Goal: Information Seeking & Learning: Learn about a topic

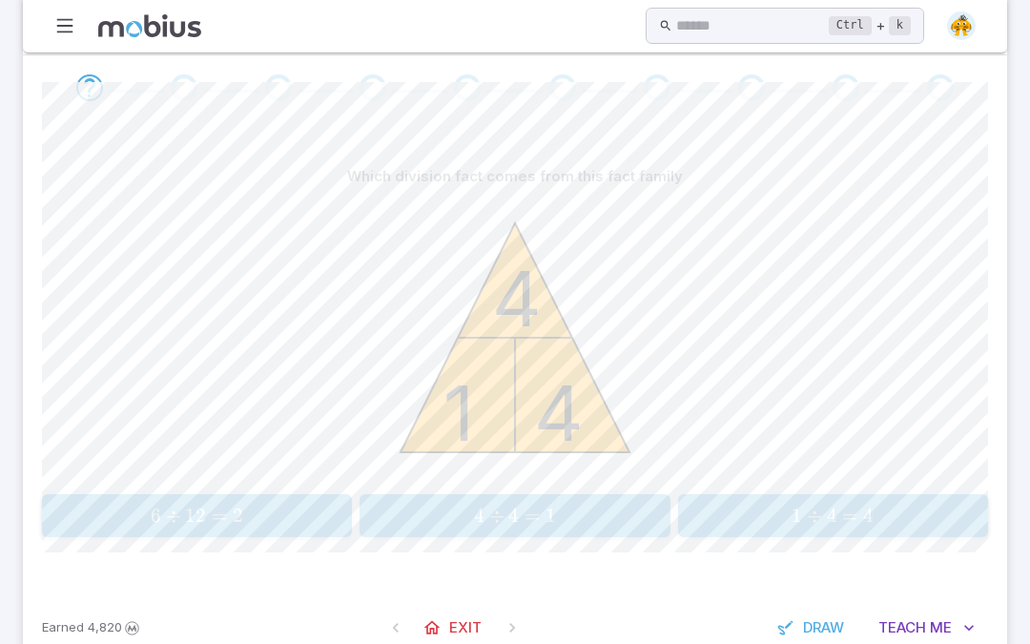
scroll to position [383, 0]
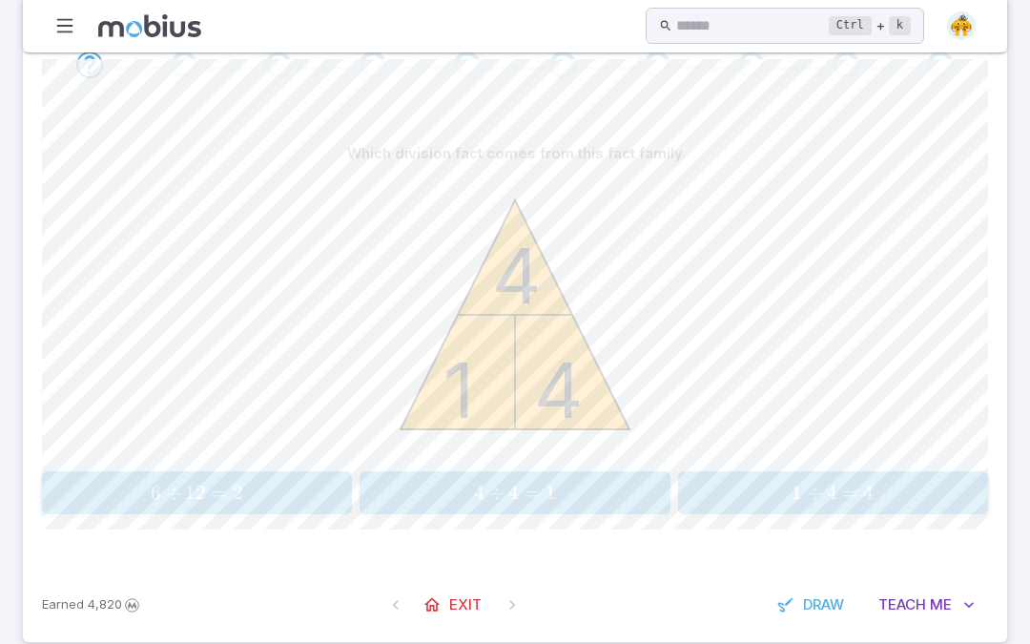
click at [554, 502] on span "1" at bounding box center [551, 493] width 10 height 24
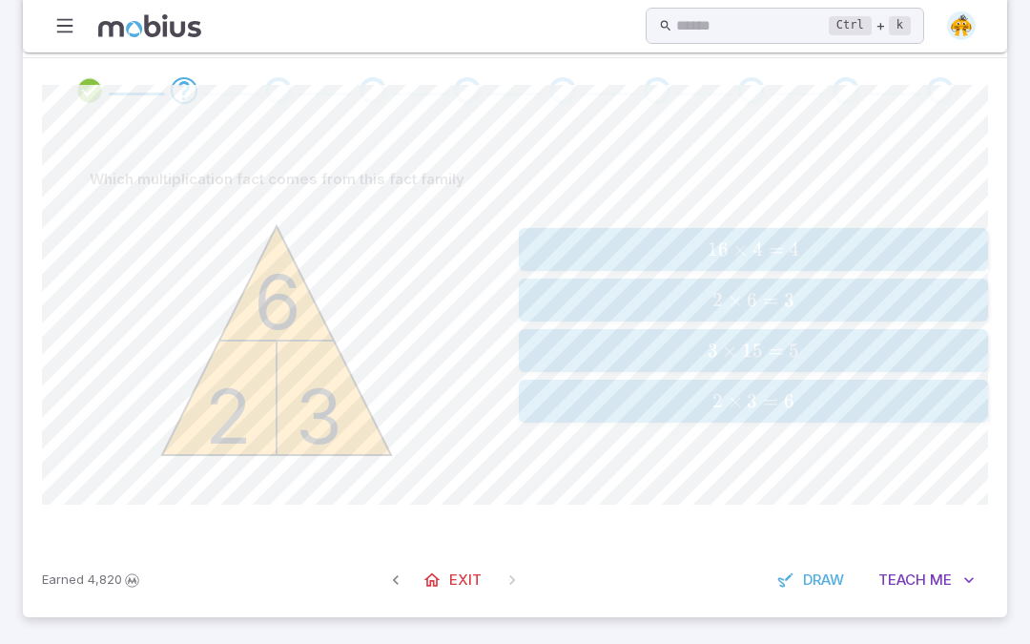
scroll to position [355, 0]
click at [848, 417] on button "2 × 3 = 6 \text{2} \times \text{3} = \text{6} 2 × 3 = 6" at bounding box center [753, 403] width 469 height 43
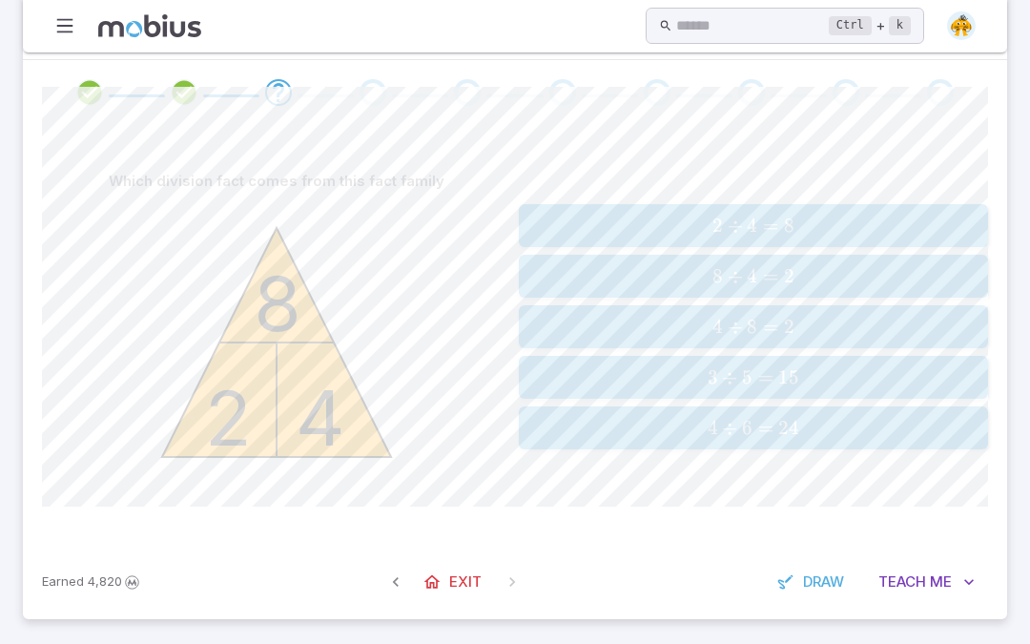
click at [788, 287] on div "8 ÷ 4 = 2 \text{8} \div \text{4} = \text{2} 8 ÷ 4 = 2" at bounding box center [753, 276] width 457 height 28
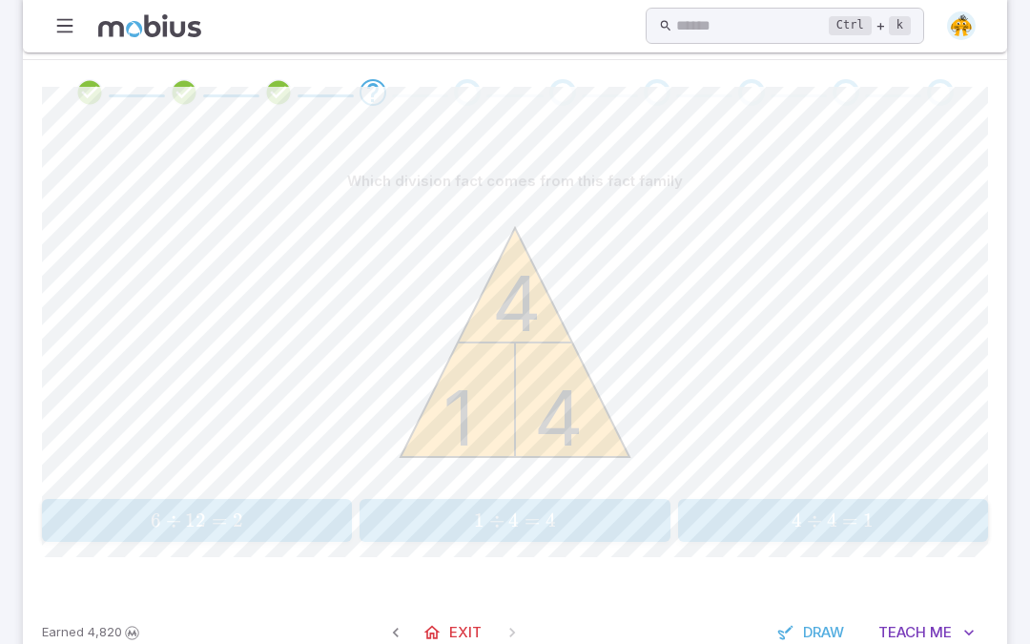
click at [753, 525] on span "4 ÷ 4 = 1" at bounding box center [833, 520] width 299 height 24
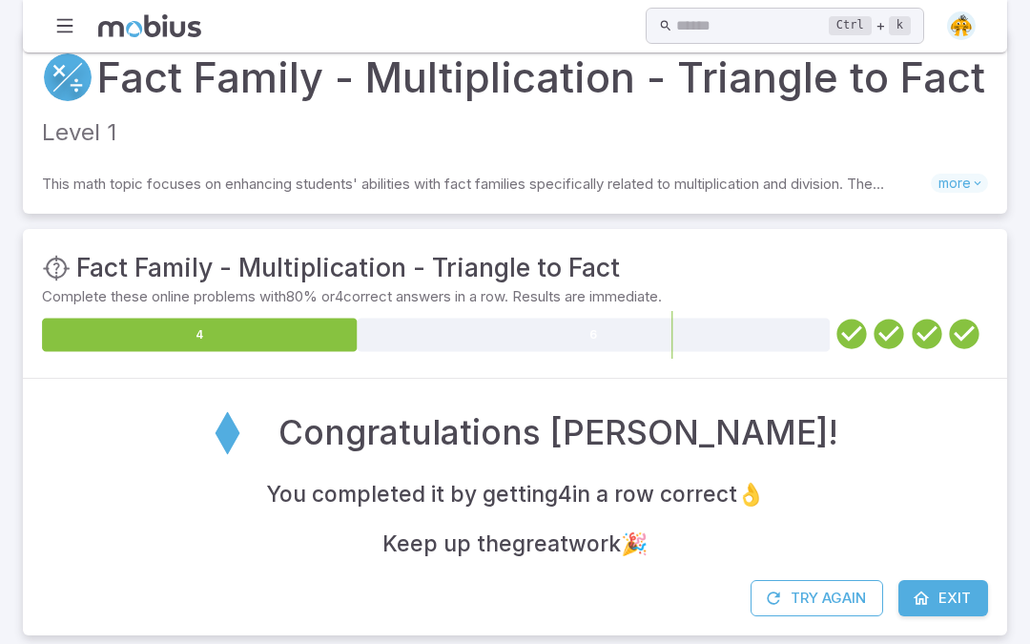
scroll to position [52, 0]
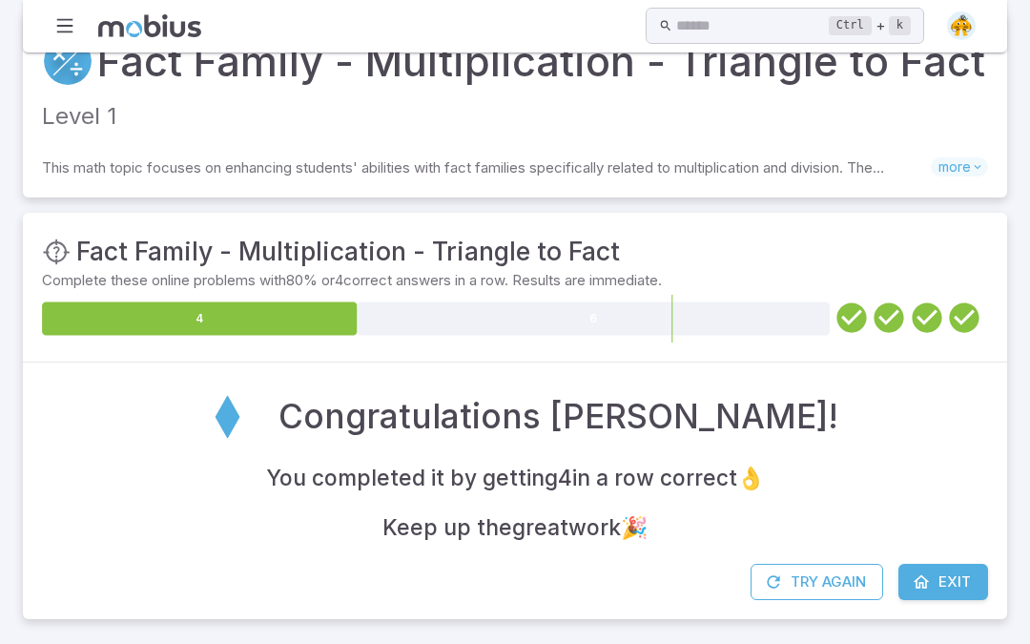
click at [616, 331] on icon at bounding box center [594, 317] width 473 height 33
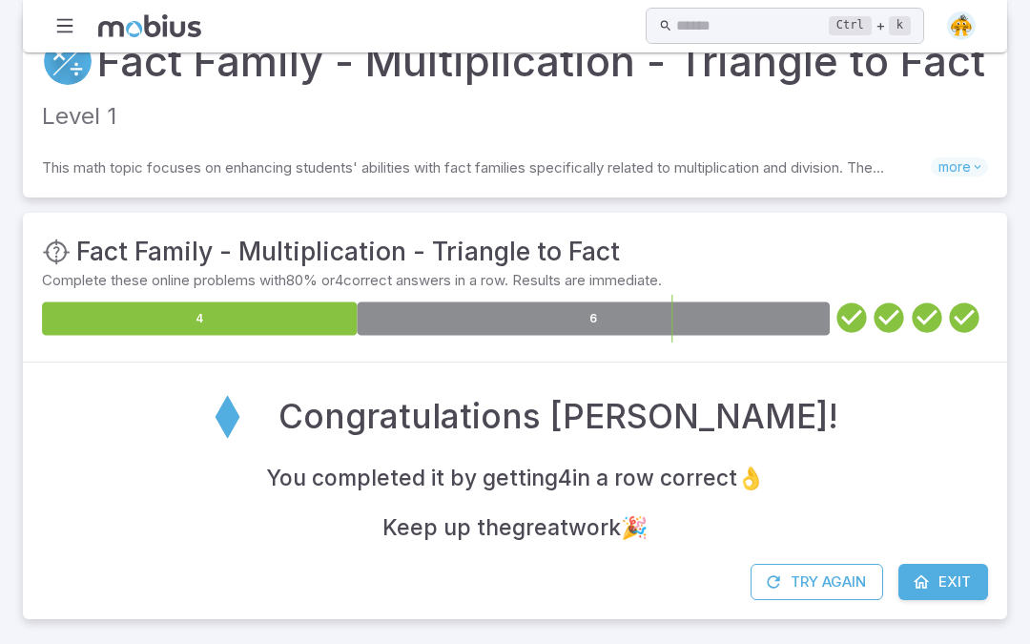
click at [763, 333] on icon at bounding box center [594, 317] width 473 height 33
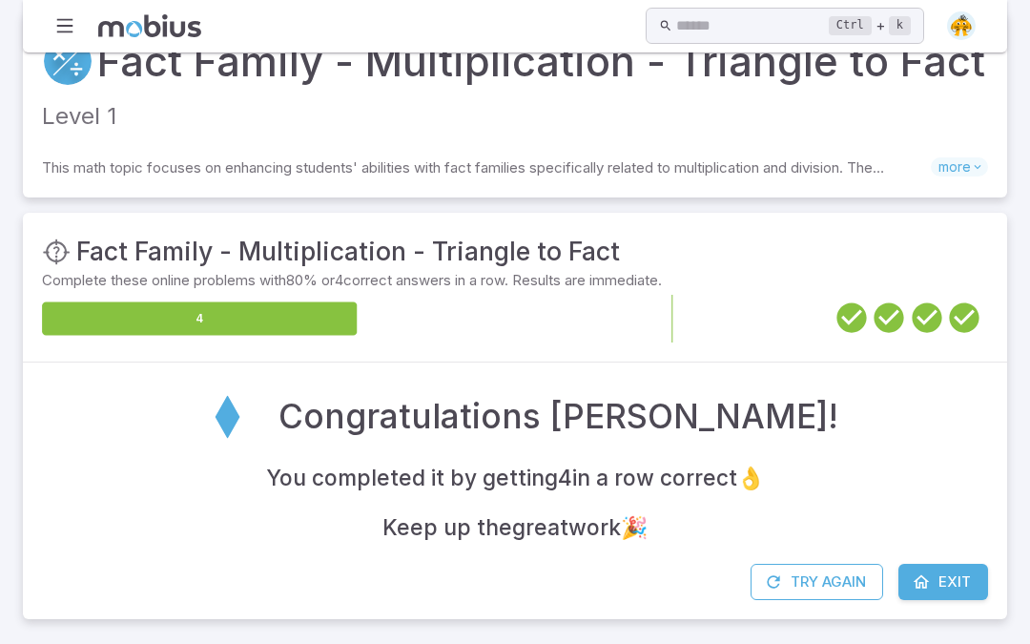
click at [664, 315] on icon at bounding box center [594, 317] width 473 height 33
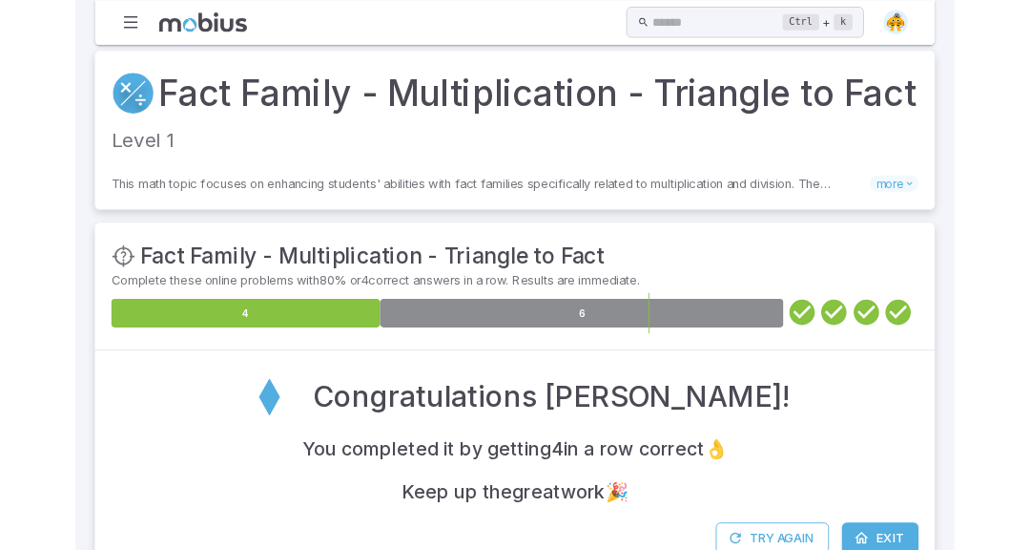
scroll to position [0, 0]
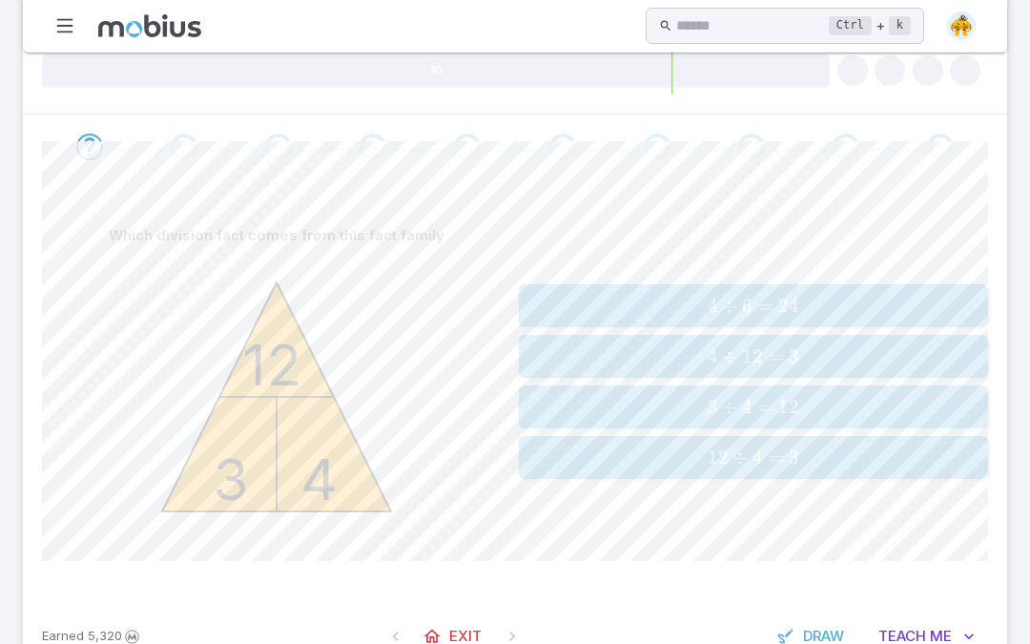
scroll to position [301, 0]
click at [801, 465] on span "12 ÷ 4 = 3" at bounding box center [753, 457] width 457 height 24
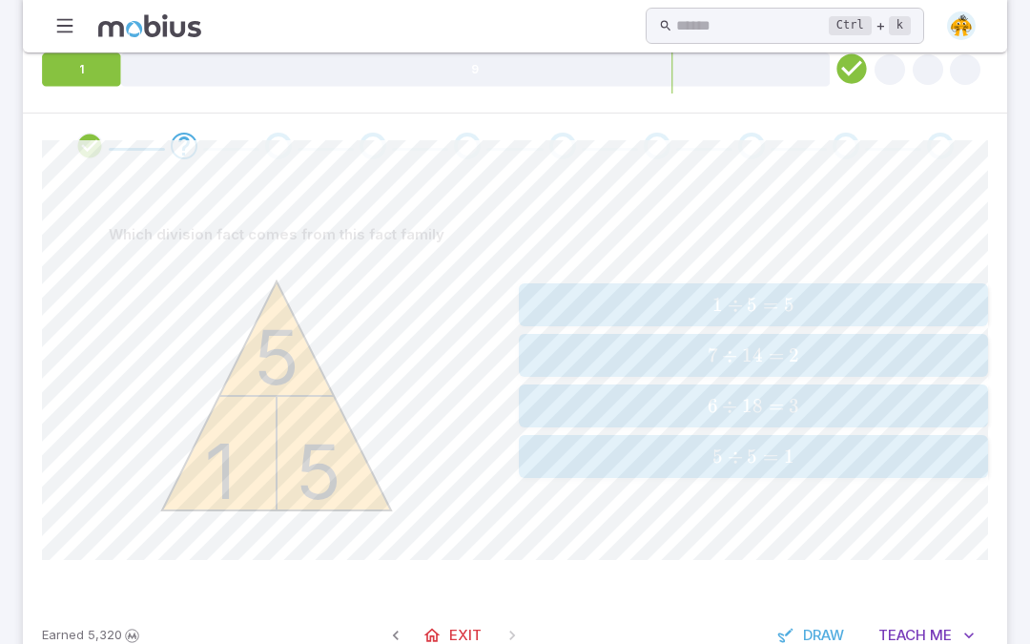
click at [778, 459] on span "5 =" at bounding box center [765, 457] width 37 height 24
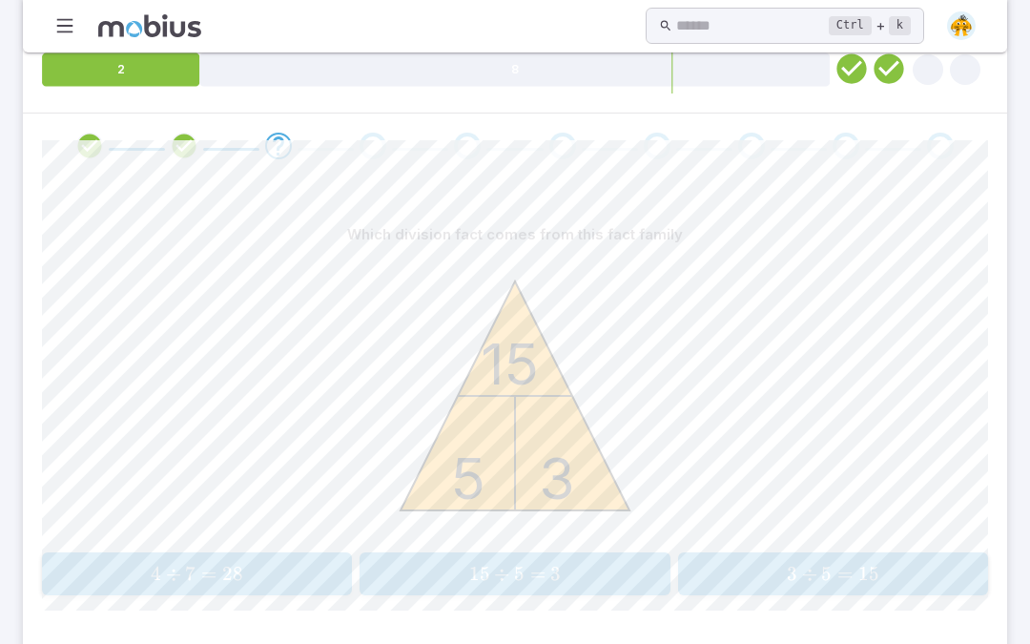
click at [645, 574] on span "15 ÷ 5 = 3" at bounding box center [515, 574] width 299 height 24
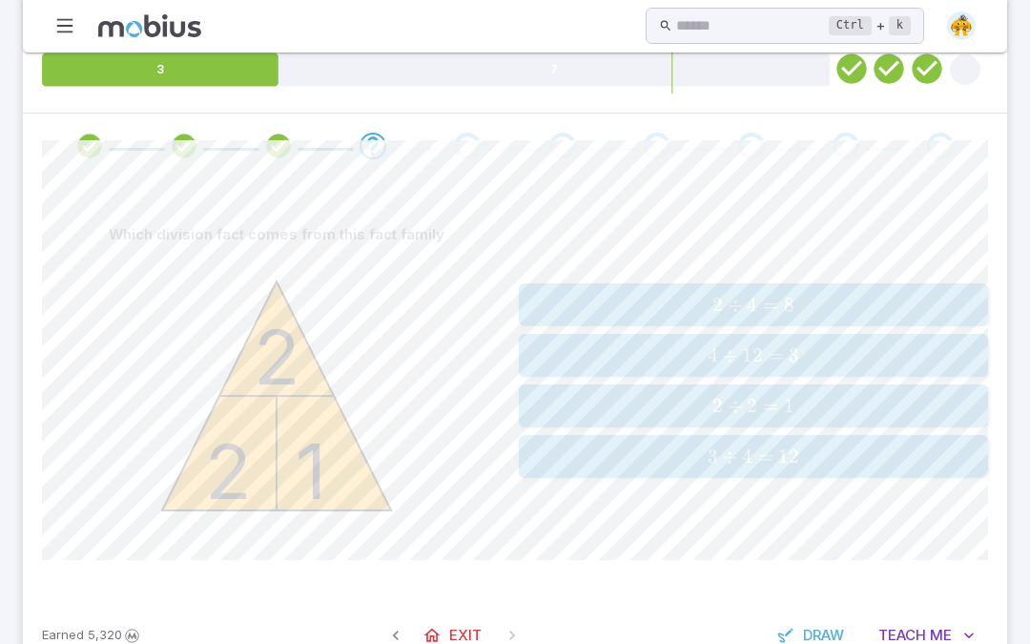
click at [761, 417] on div "2 ÷ 2 = 1 \text{2} \div \text{2} = \text{1} 2 ÷ 2 = 1" at bounding box center [753, 406] width 457 height 28
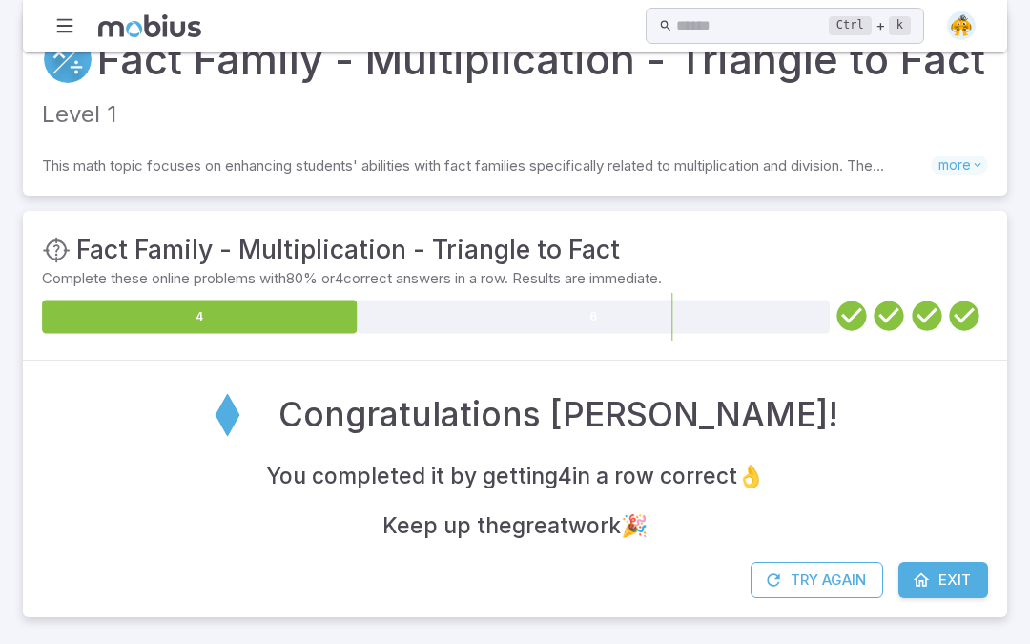
scroll to position [52, 0]
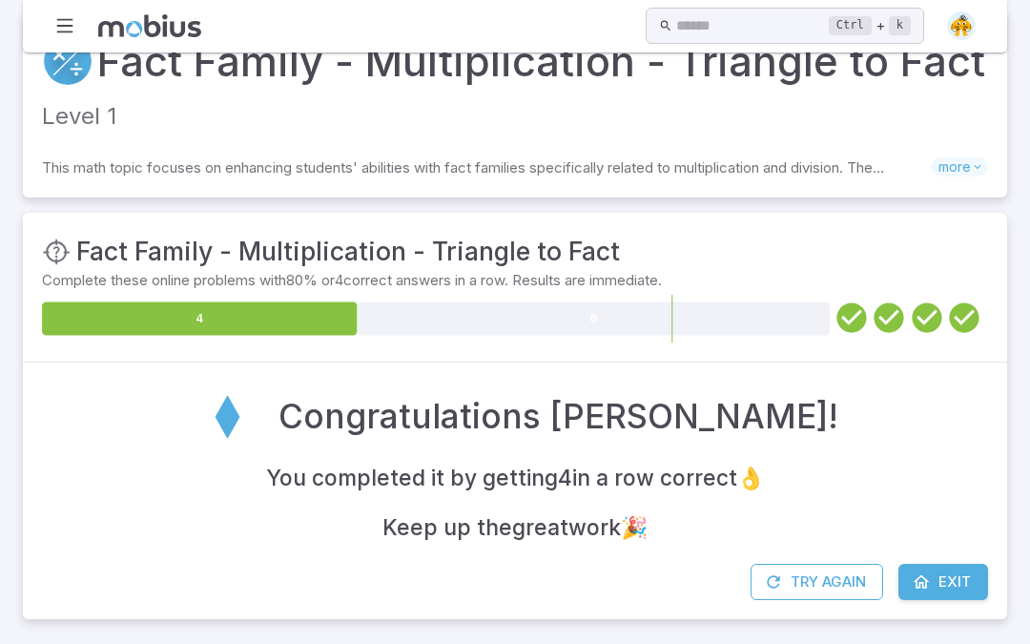
click at [972, 483] on div "You completed it by getting 4 in a row correct 👌 Keep up the great work 🎉" at bounding box center [515, 503] width 946 height 84
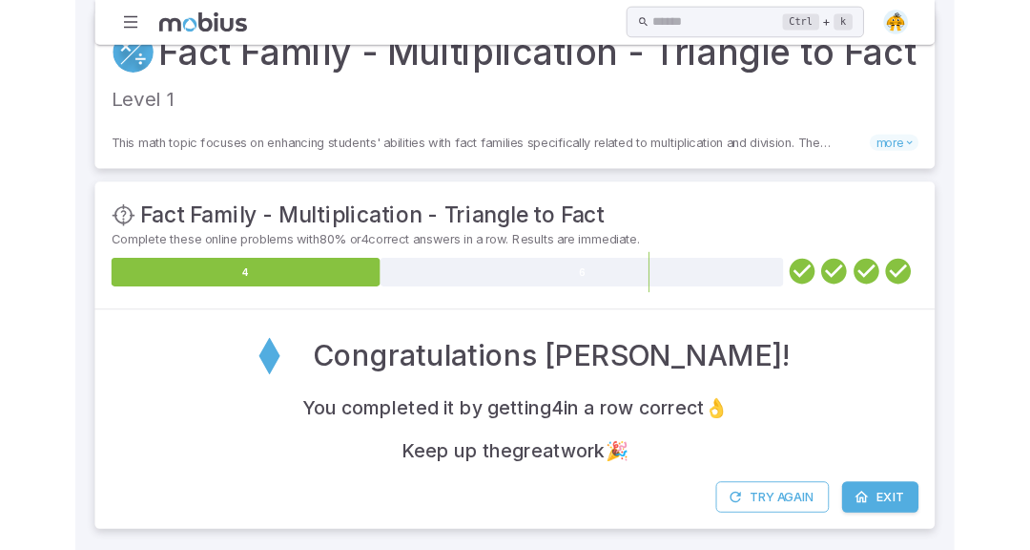
scroll to position [0, 0]
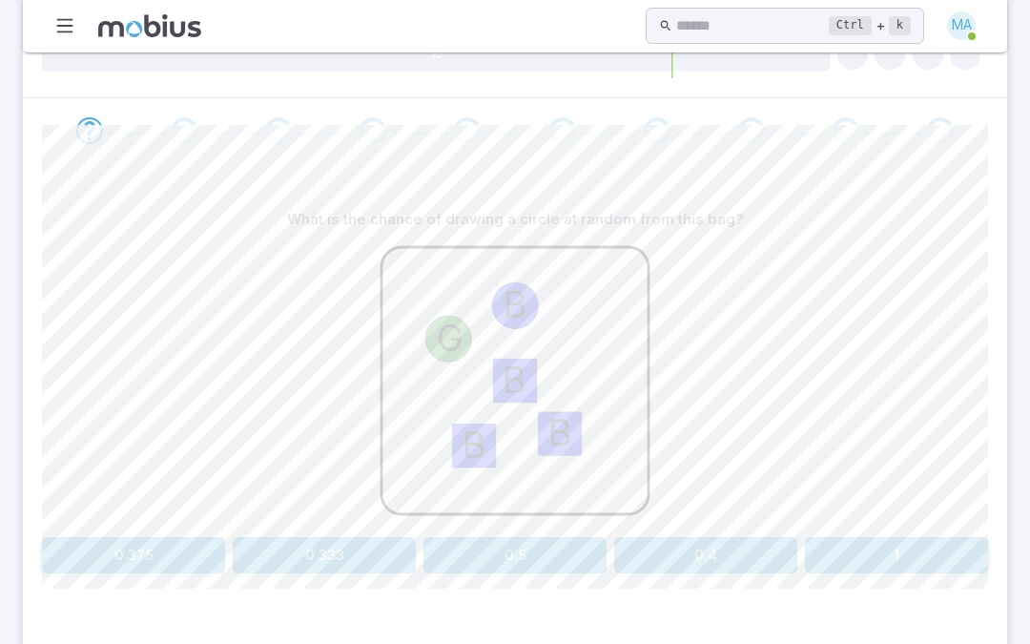
scroll to position [336, 0]
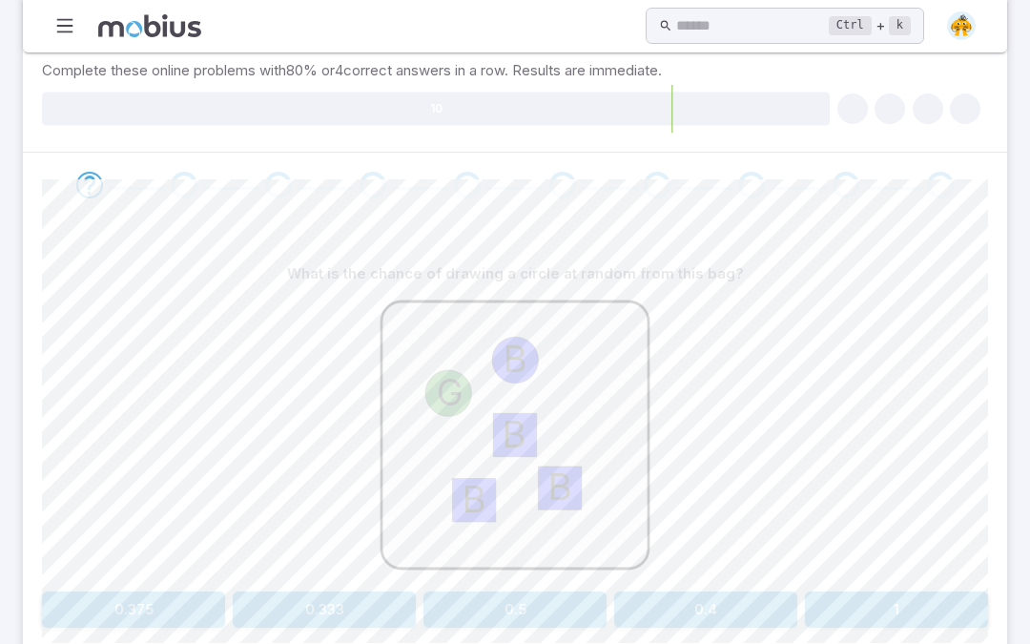
click at [710, 549] on button "0.4" at bounding box center [705, 609] width 183 height 36
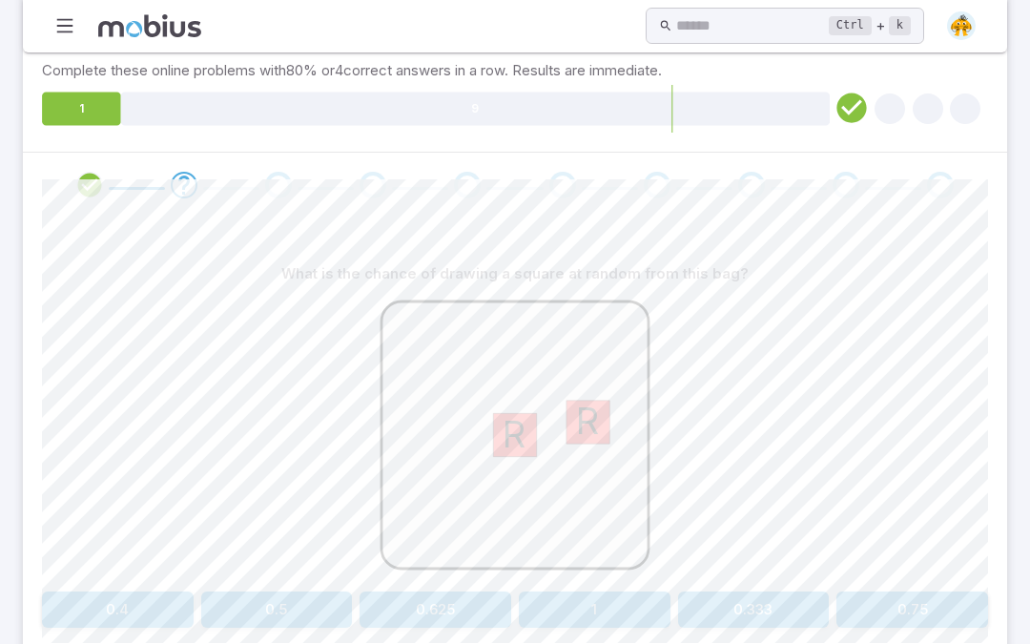
click at [585, 549] on button "1" at bounding box center [595, 609] width 152 height 36
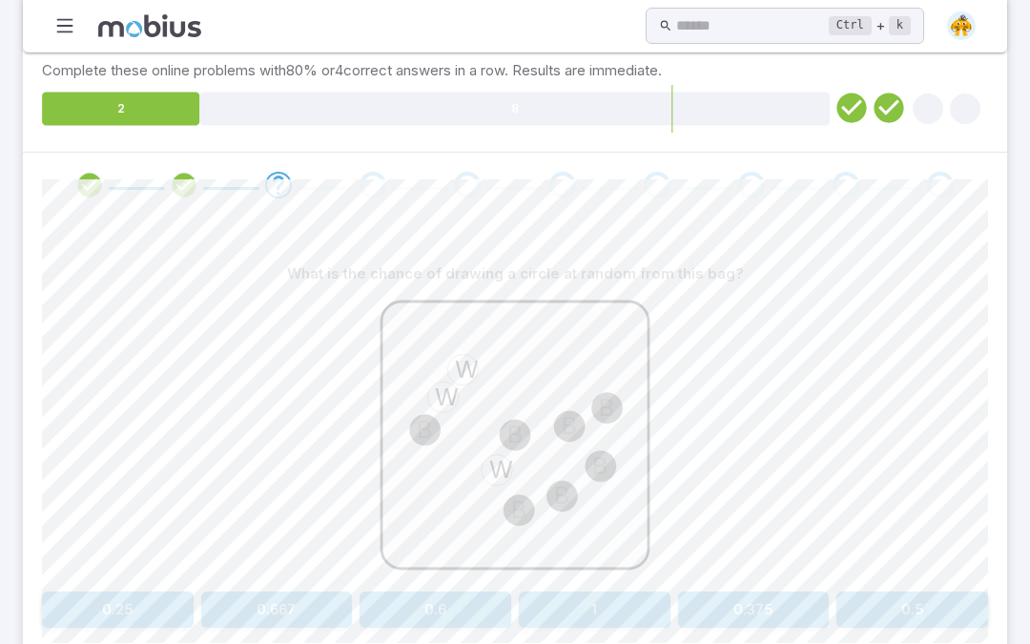
click at [608, 549] on button "1" at bounding box center [595, 609] width 152 height 36
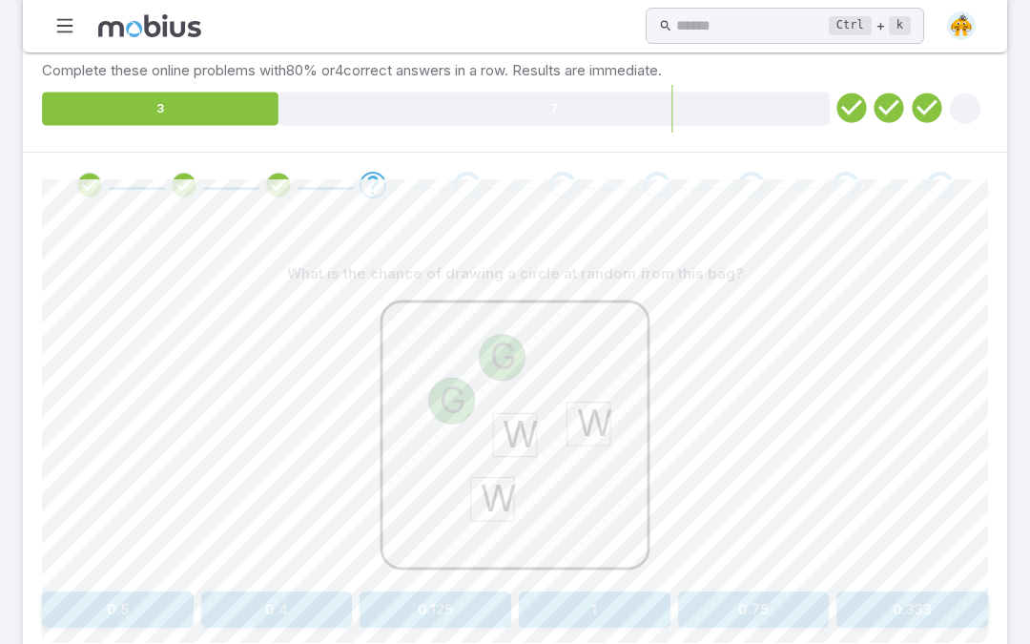
click at [286, 549] on button "0.4" at bounding box center [277, 609] width 152 height 36
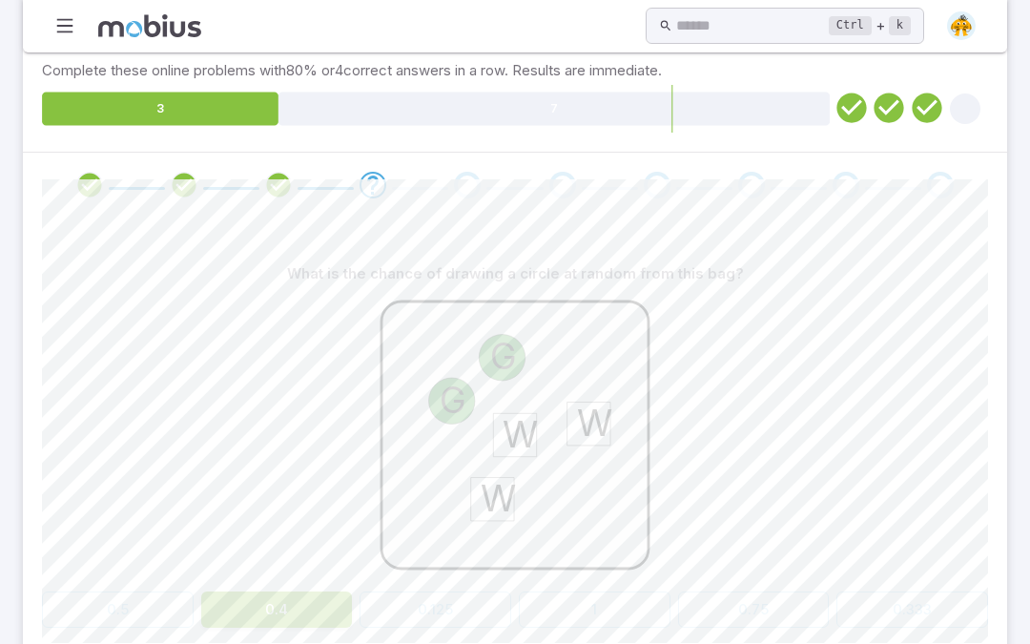
click at [310, 549] on button "0.4" at bounding box center [277, 609] width 152 height 36
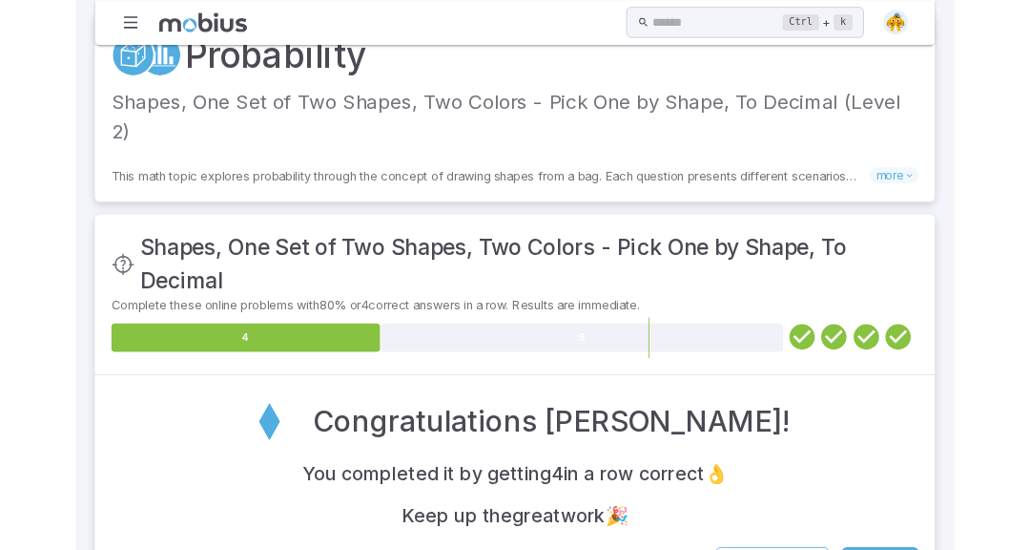
scroll to position [0, 0]
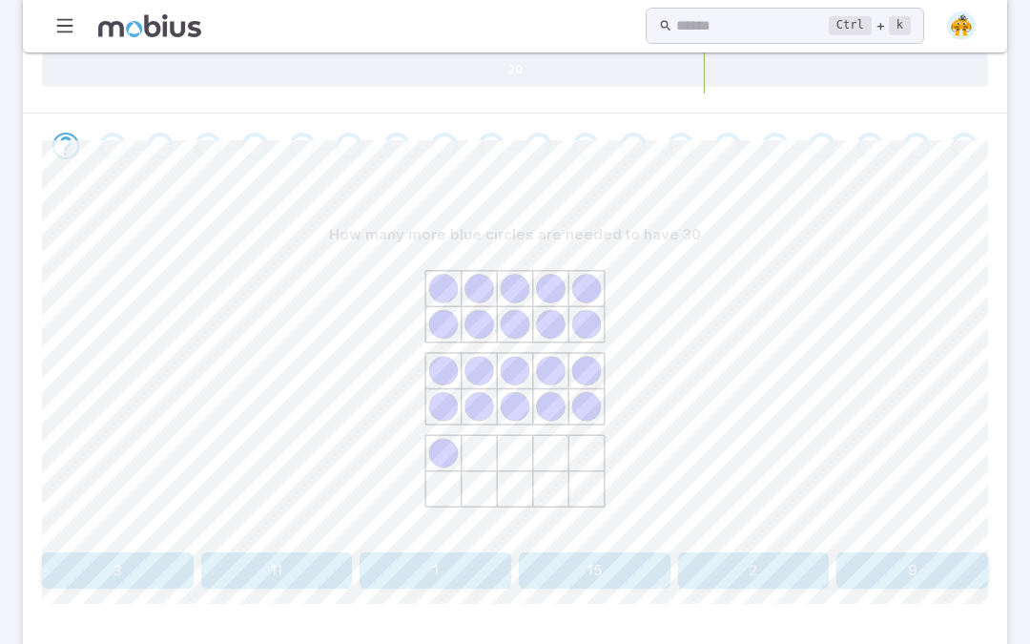
scroll to position [316, 0]
click at [893, 549] on button "9" at bounding box center [913, 568] width 152 height 36
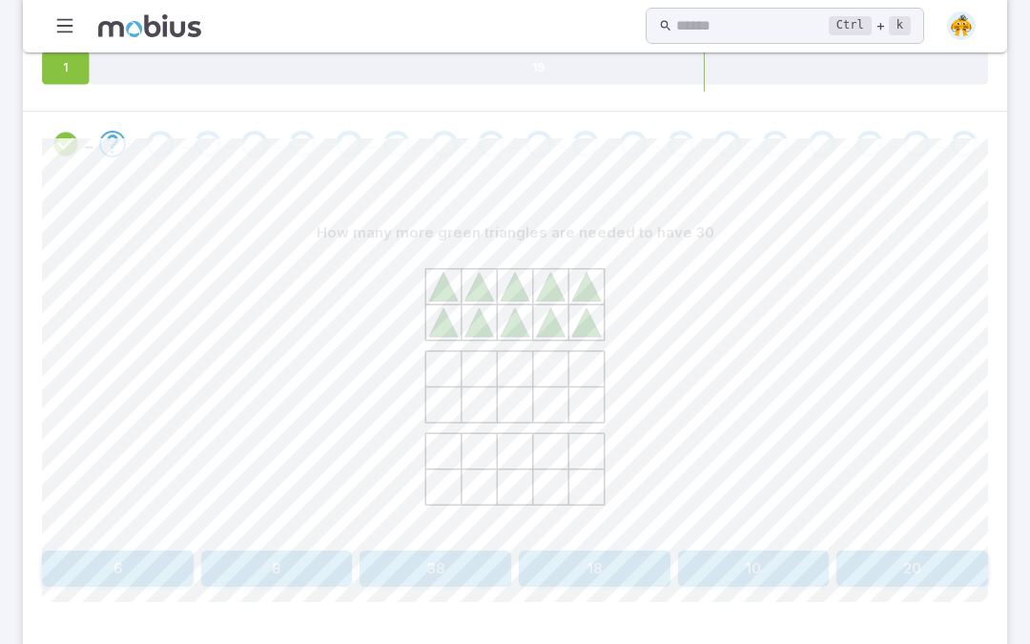
click at [902, 549] on button "20" at bounding box center [913, 568] width 152 height 36
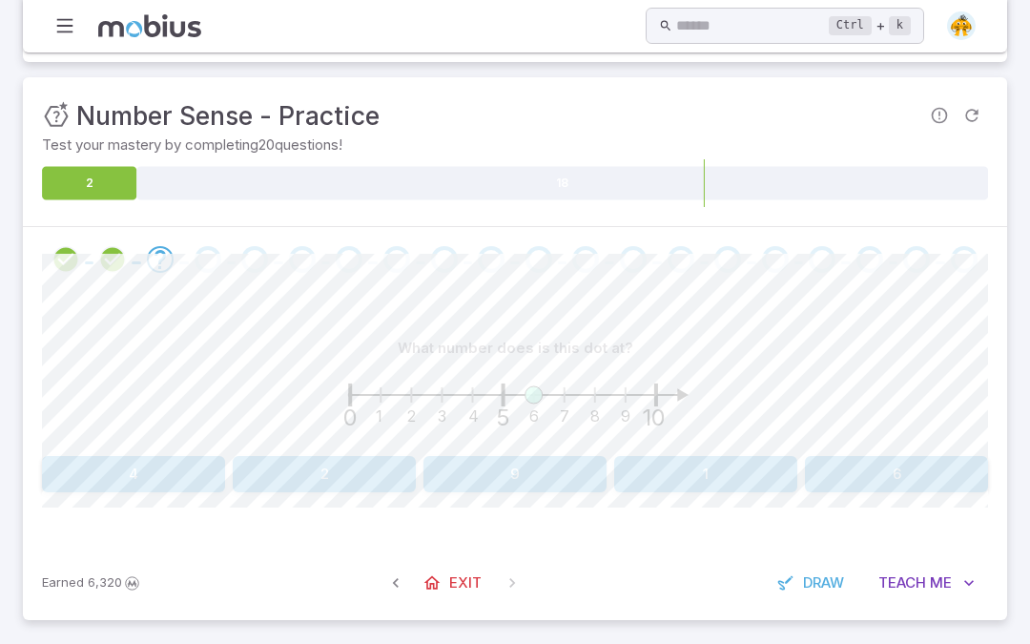
click at [886, 477] on button "6" at bounding box center [896, 474] width 183 height 36
click at [769, 478] on button "6" at bounding box center [754, 474] width 152 height 36
click at [173, 486] on button "4" at bounding box center [133, 474] width 183 height 36
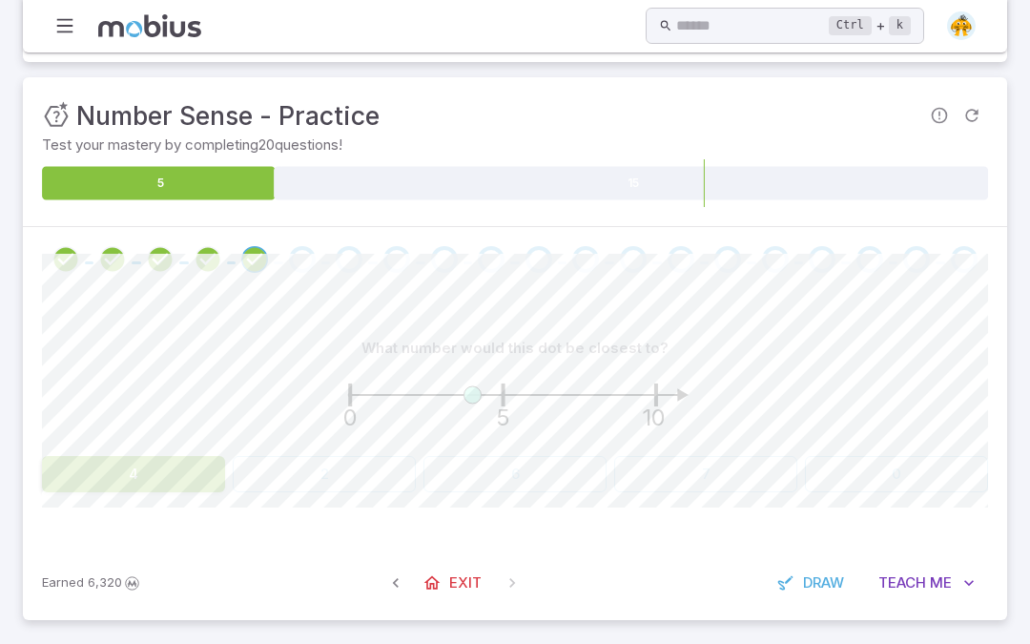
scroll to position [173, 0]
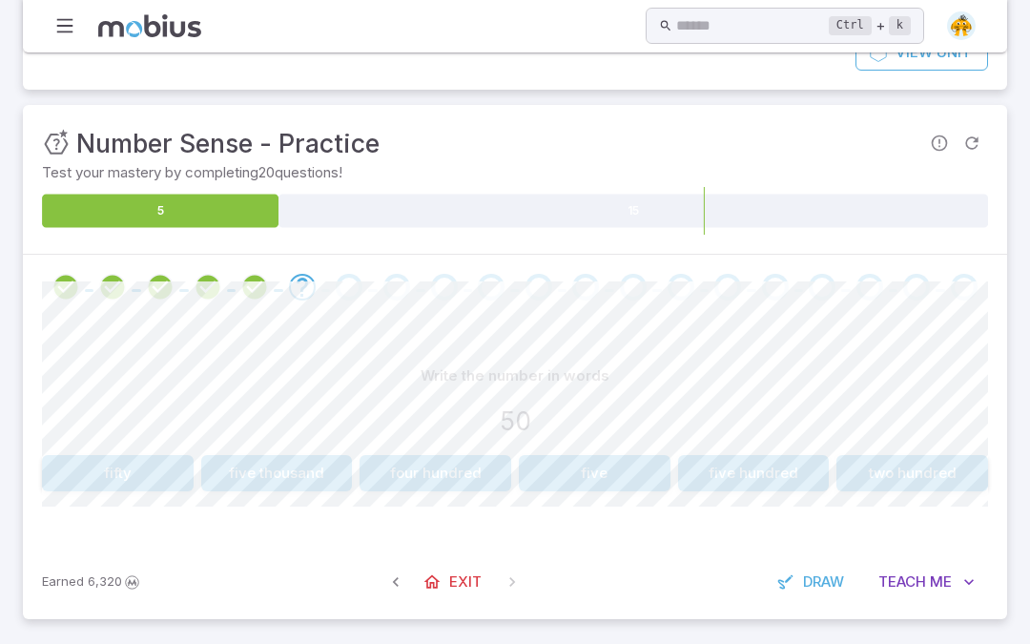
click at [173, 458] on button "fifty" at bounding box center [118, 473] width 152 height 36
click at [772, 470] on button "600" at bounding box center [754, 473] width 152 height 36
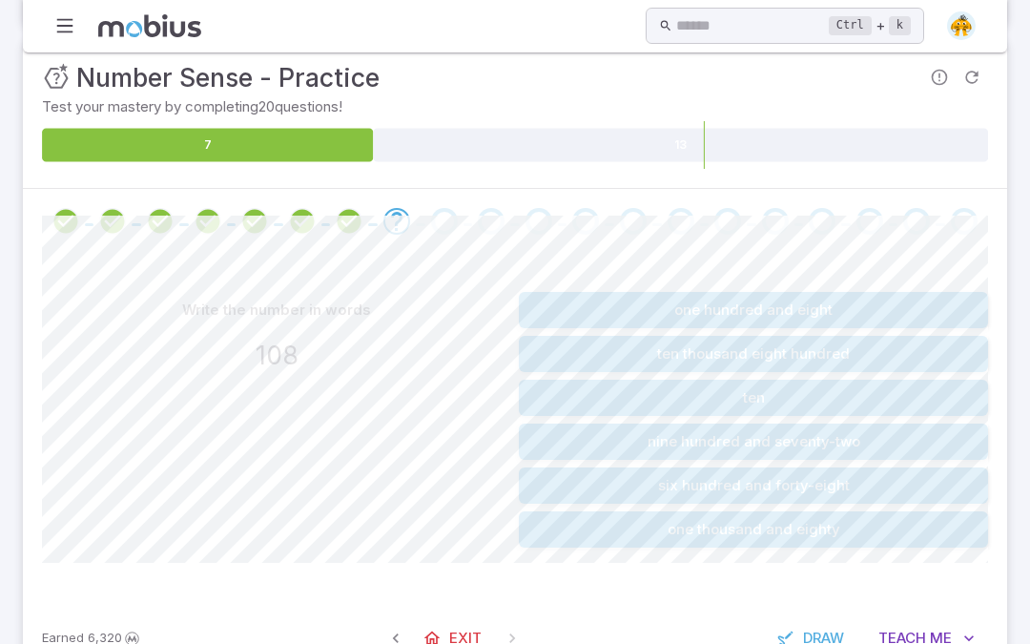
scroll to position [241, 0]
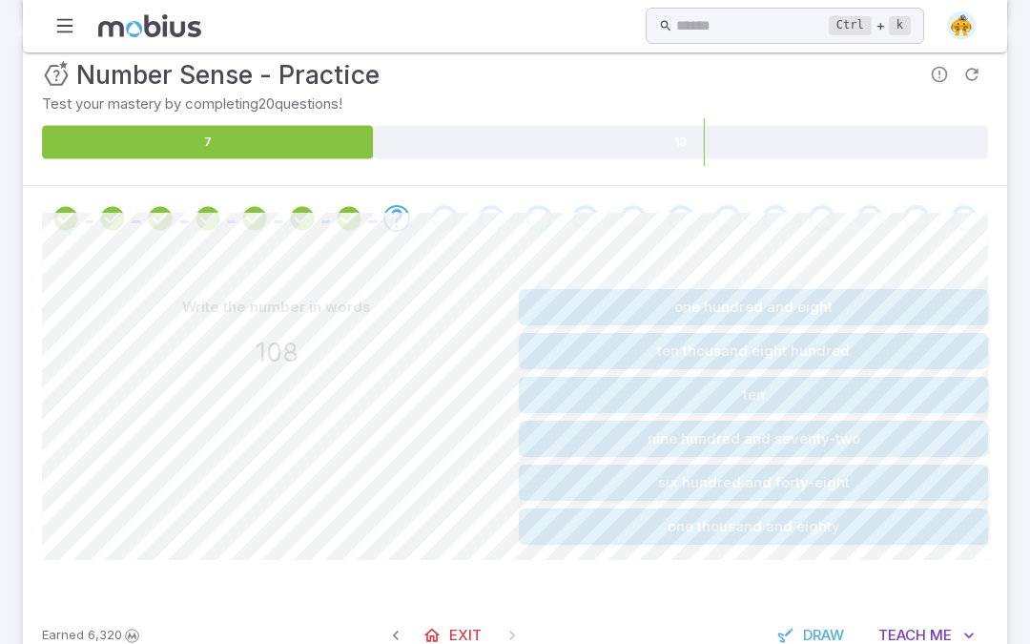
click at [798, 304] on button "one hundred and eight" at bounding box center [753, 307] width 469 height 36
click at [666, 347] on button "five thousand four hundred and three" at bounding box center [753, 351] width 469 height 36
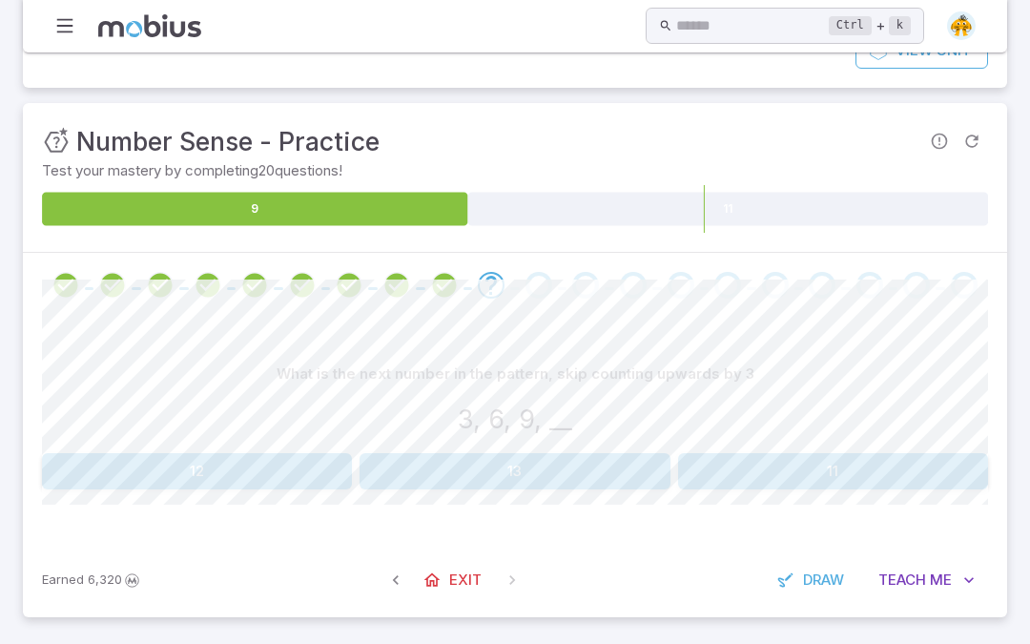
scroll to position [173, 0]
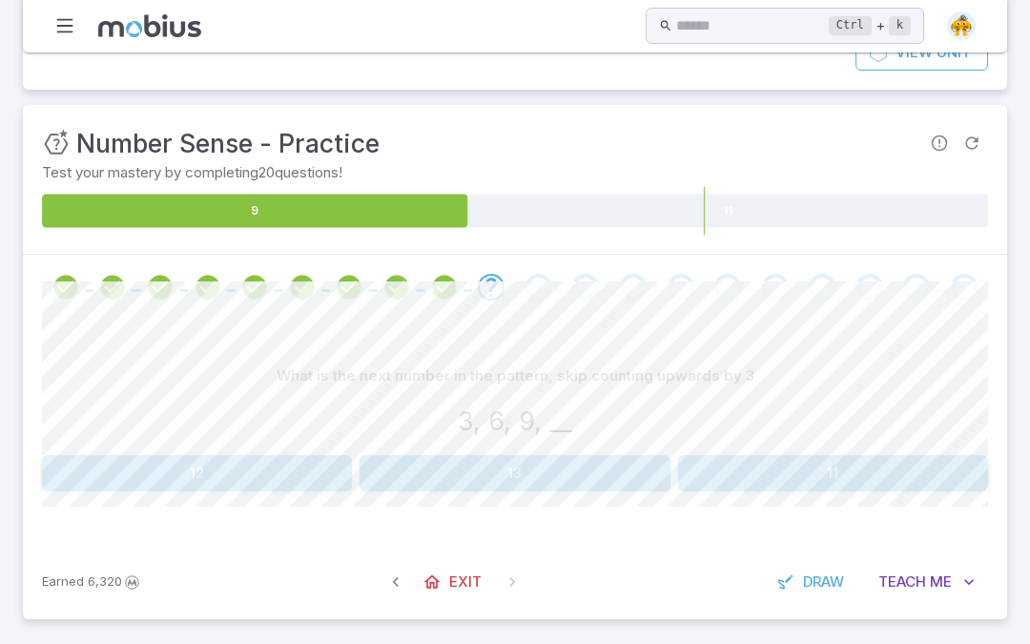
click at [288, 456] on button "12" at bounding box center [197, 473] width 310 height 36
click at [920, 458] on button "4, 6" at bounding box center [913, 473] width 152 height 36
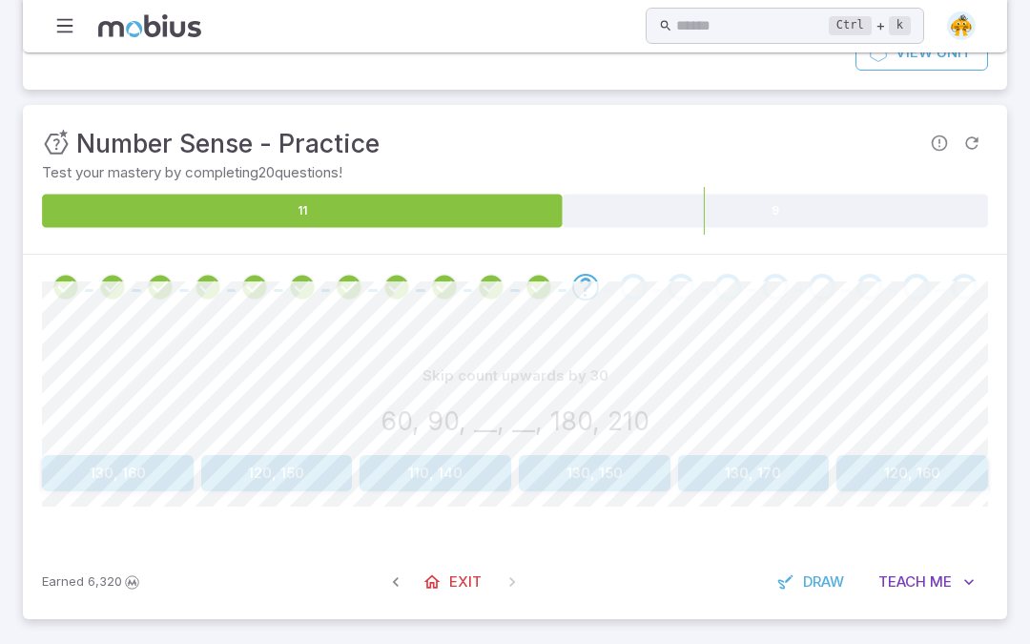
click at [274, 474] on button "120, 150" at bounding box center [277, 473] width 152 height 36
click at [278, 482] on button "3" at bounding box center [197, 473] width 310 height 36
click at [431, 459] on button "6, 4" at bounding box center [436, 473] width 152 height 36
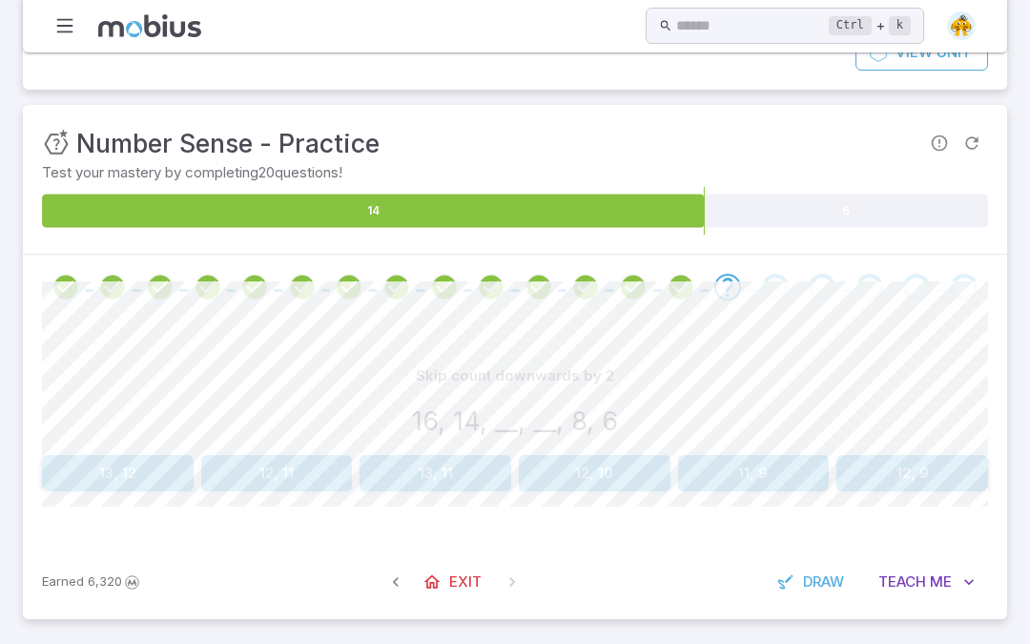
click at [601, 470] on button "12, 10" at bounding box center [595, 473] width 152 height 36
click at [139, 476] on button "14, 12, 10" at bounding box center [118, 473] width 152 height 36
click at [946, 460] on button "280, 240, 200" at bounding box center [913, 473] width 152 height 36
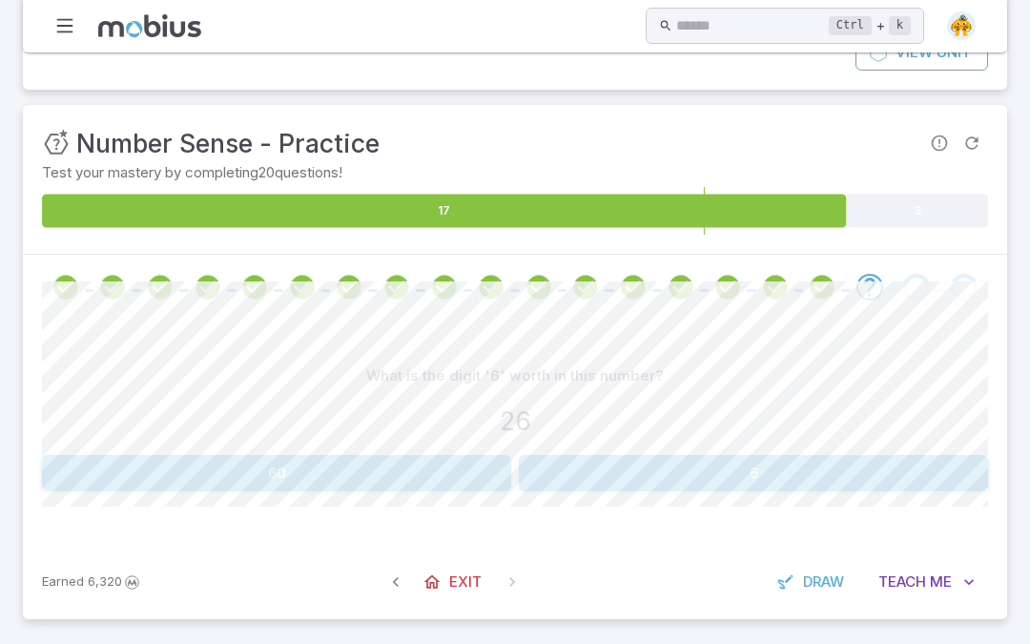
click at [709, 479] on button "6" at bounding box center [753, 473] width 469 height 36
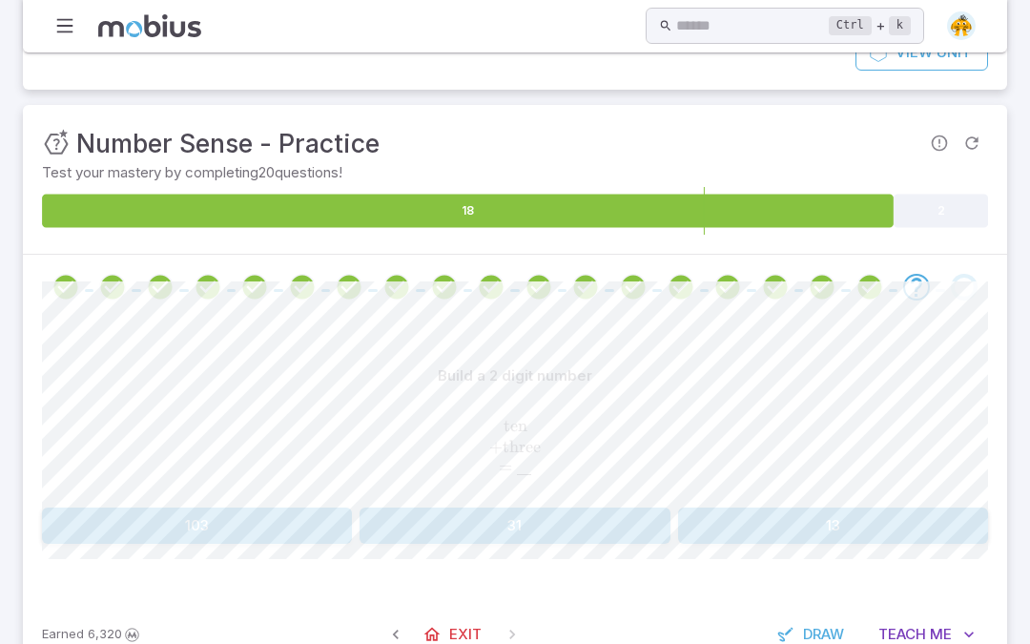
click at [799, 537] on button "13" at bounding box center [833, 526] width 310 height 36
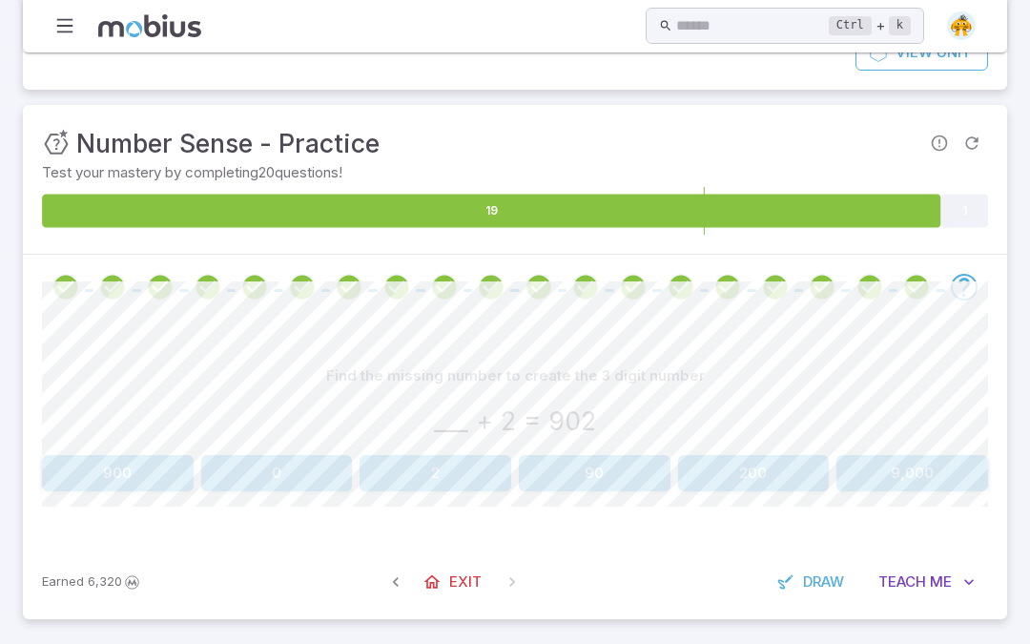
click at [122, 472] on button "900" at bounding box center [118, 473] width 152 height 36
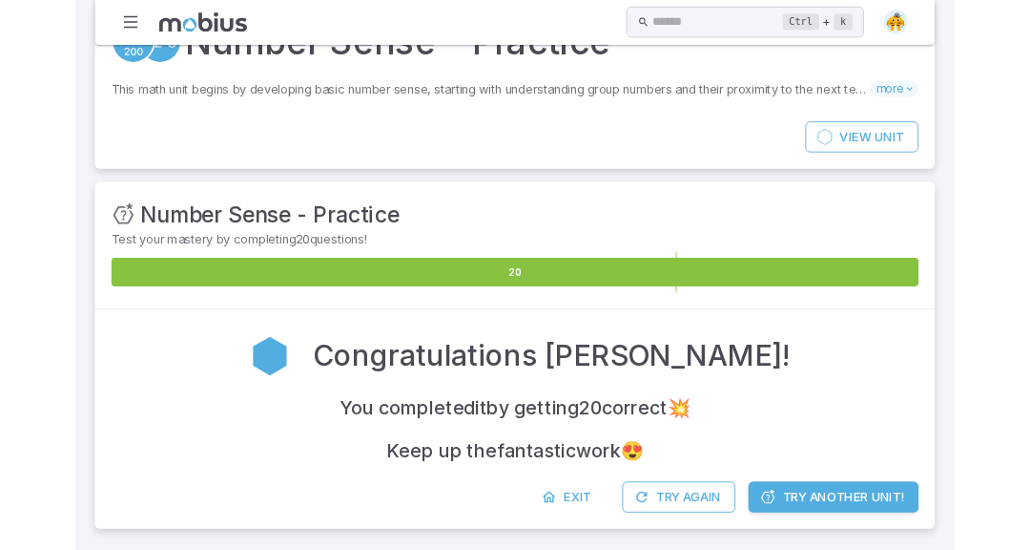
scroll to position [0, 0]
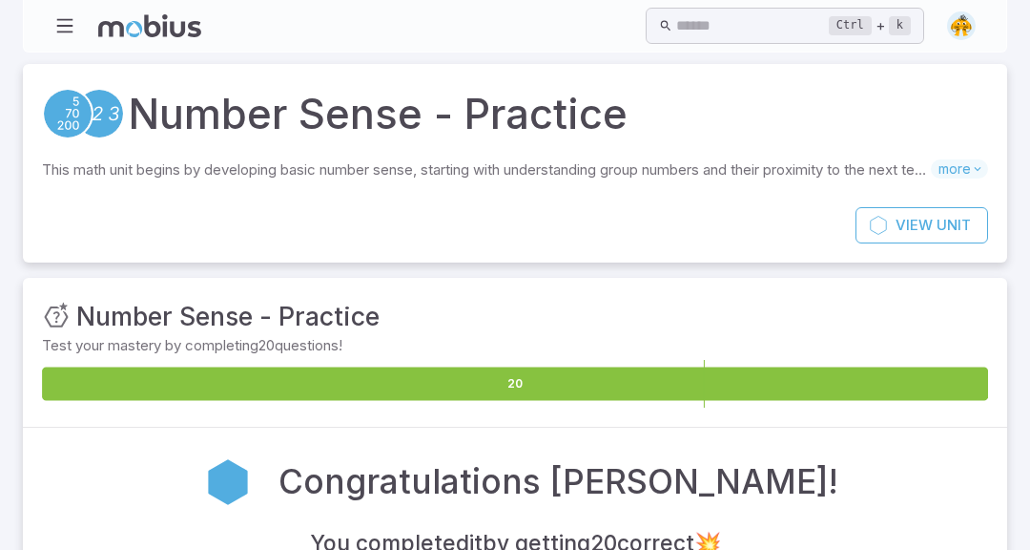
click at [958, 27] on img at bounding box center [961, 25] width 29 height 29
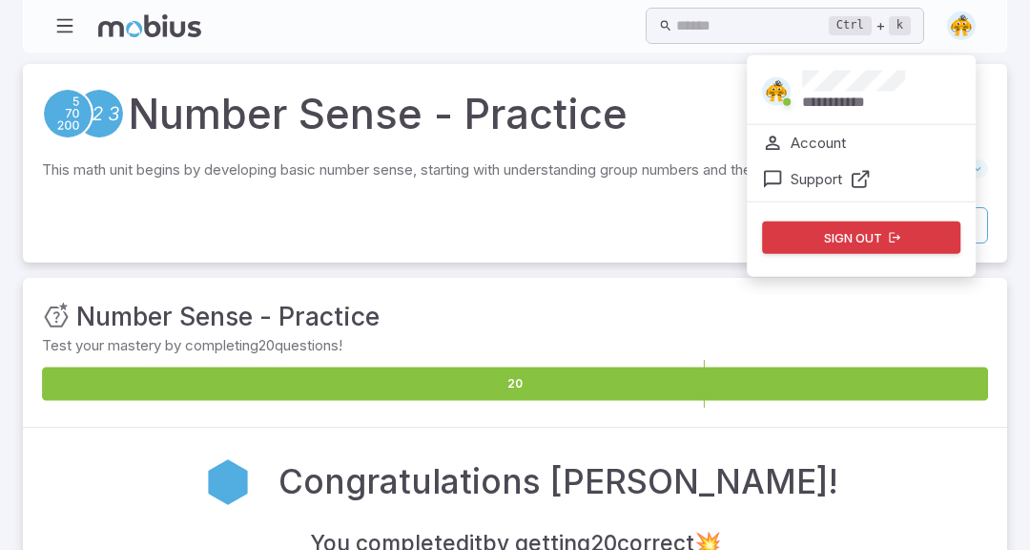
click at [781, 99] on span at bounding box center [787, 101] width 23 height 21
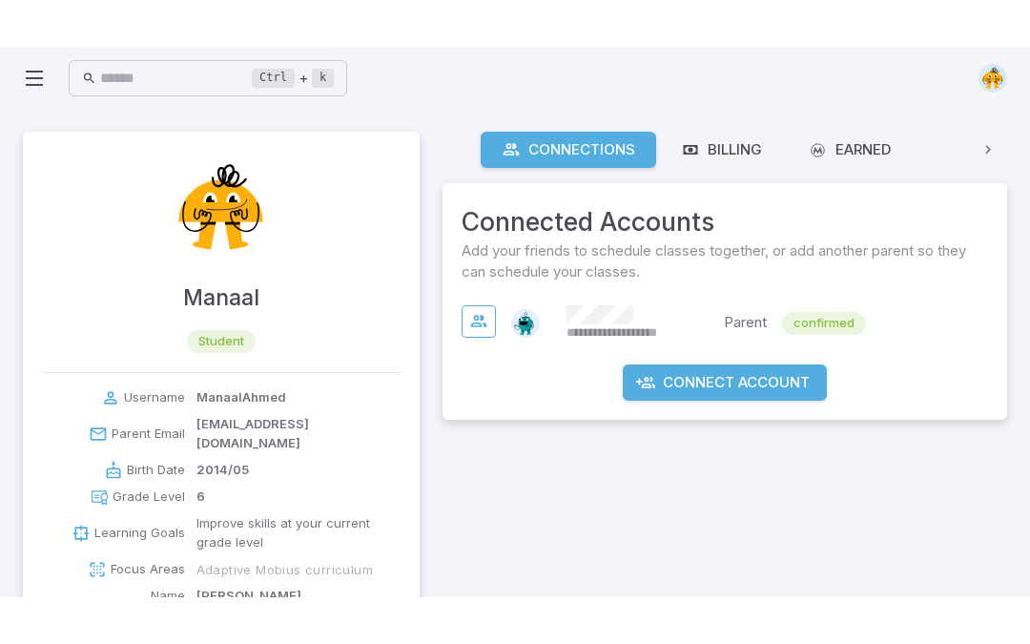
scroll to position [18, 0]
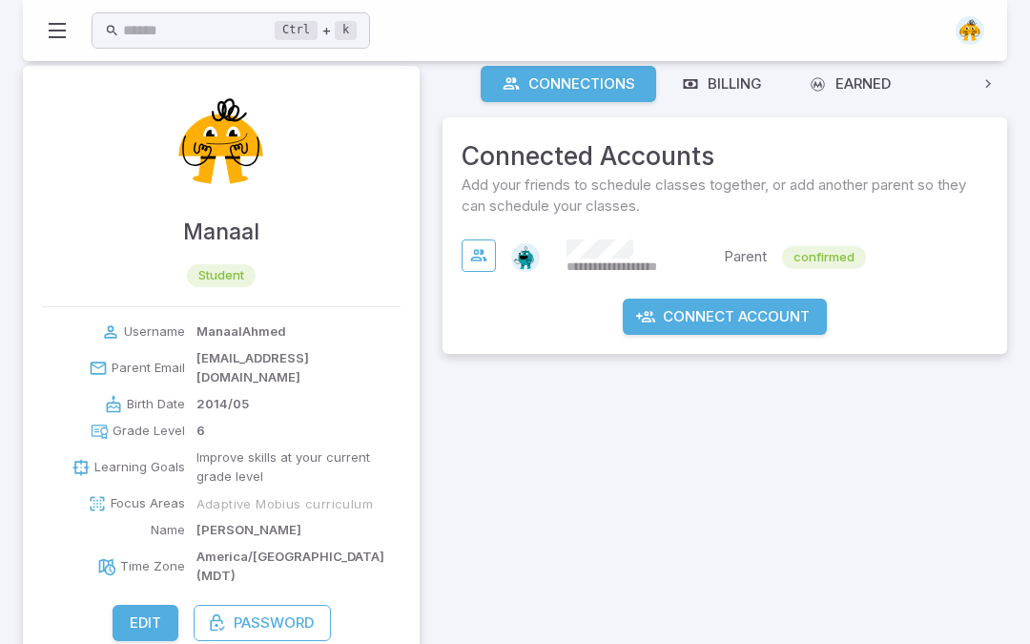
click at [239, 168] on img at bounding box center [221, 142] width 114 height 114
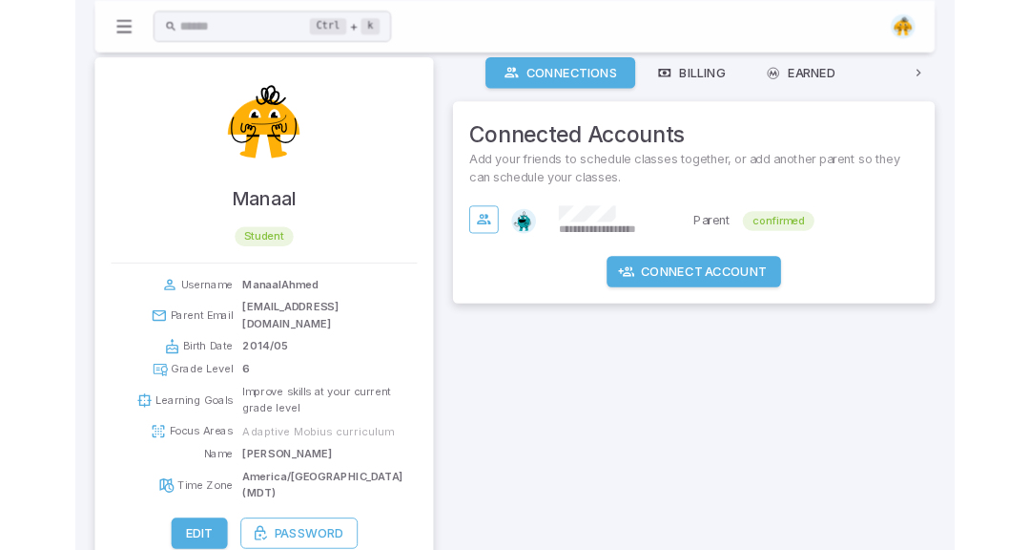
scroll to position [0, 0]
